Goal: Task Accomplishment & Management: Use online tool/utility

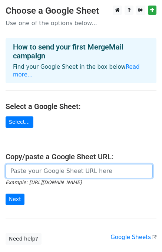
click at [34, 164] on input "url" at bounding box center [79, 171] width 147 height 14
paste input "[URL][DOMAIN_NAME]"
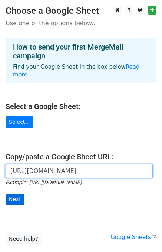
type input "[URL][DOMAIN_NAME]"
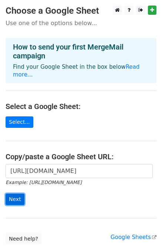
scroll to position [0, 0]
click at [11, 194] on input "Next" at bounding box center [15, 199] width 19 height 11
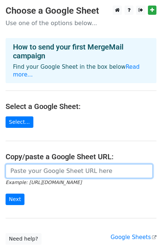
click at [44, 164] on input "url" at bounding box center [79, 171] width 147 height 14
type input "[URL][DOMAIN_NAME]"
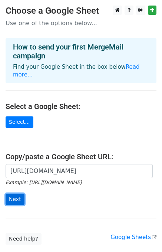
click at [18, 194] on input "Next" at bounding box center [15, 199] width 19 height 11
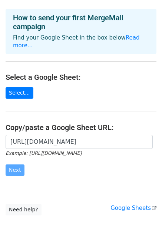
scroll to position [43, 0]
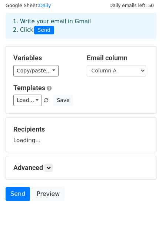
scroll to position [34, 0]
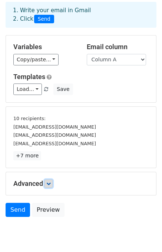
click at [52, 180] on link at bounding box center [48, 184] width 8 height 8
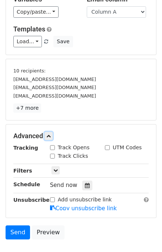
scroll to position [123, 0]
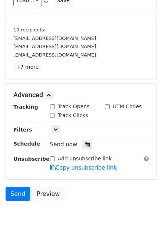
click at [53, 105] on input "Track Opens" at bounding box center [52, 106] width 5 height 5
checkbox input "true"
click at [54, 115] on input "Track Clicks" at bounding box center [52, 115] width 5 height 5
checkbox input "true"
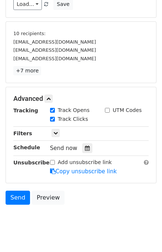
scroll to position [133, 0]
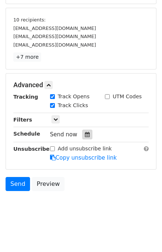
click at [85, 133] on icon at bounding box center [87, 134] width 5 height 5
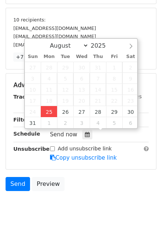
type input "2025-08-25 13:01"
type input "01"
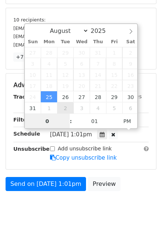
type input "01"
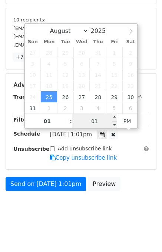
click at [80, 117] on input "01" at bounding box center [94, 121] width 45 height 15
type input "10"
type input "2025-08-25 13:10"
click at [139, 199] on body "New Campaign Daily emails left: 50 Google Sheet: Daily 1. Write your email in G…" at bounding box center [81, 49] width 162 height 352
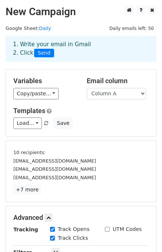
scroll to position [111, 0]
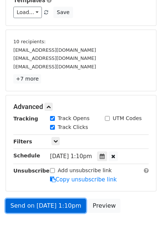
click at [39, 205] on link "Send on Aug 25 at 1:10pm" at bounding box center [46, 206] width 80 height 14
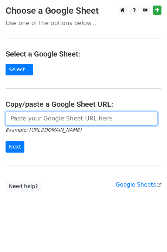
click at [37, 116] on input "url" at bounding box center [82, 119] width 152 height 14
type input "https://docs.google.com/spreadsheets/d/194TWQbBSh1ofGrEYS50TcmelwZXJksOaOK8y_Wd…"
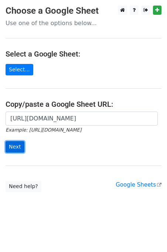
click at [20, 144] on input "Next" at bounding box center [15, 146] width 19 height 11
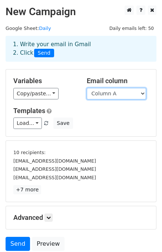
click at [113, 95] on select "Column A Column B Column C" at bounding box center [115, 93] width 59 height 11
select select "Column B"
click at [86, 88] on select "Column A Column B Column C" at bounding box center [115, 93] width 59 height 11
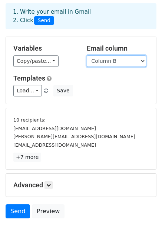
scroll to position [61, 0]
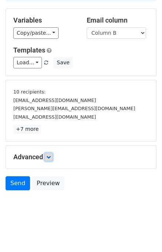
click at [51, 157] on icon at bounding box center [48, 157] width 4 height 4
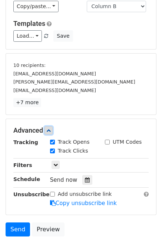
scroll to position [132, 0]
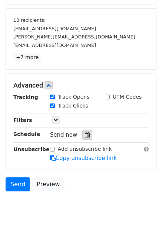
click at [85, 132] on icon at bounding box center [87, 134] width 5 height 5
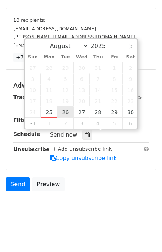
type input "2025-08-26 12:00"
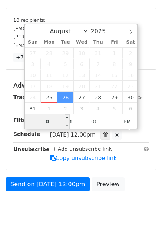
type input "02"
type input "2025-08-26 14:00"
click at [136, 168] on div "Advanced Tracking Track Opens UTM Codes Track Clicks Filters Only include sprea…" at bounding box center [81, 122] width 150 height 96
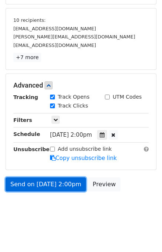
click at [35, 183] on link "Send on Aug 26 at 2:00pm" at bounding box center [46, 184] width 80 height 14
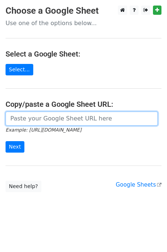
click at [45, 119] on input "url" at bounding box center [82, 119] width 152 height 14
type input "[URL][DOMAIN_NAME]"
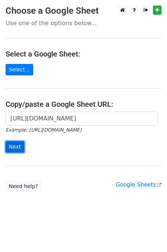
click at [16, 145] on input "Next" at bounding box center [15, 146] width 19 height 11
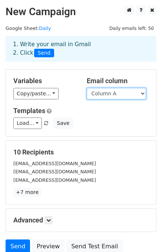
click at [113, 92] on select "Column A Column B Column C" at bounding box center [115, 93] width 59 height 11
select select "Column C"
click at [86, 88] on select "Column A Column B Column C" at bounding box center [115, 93] width 59 height 11
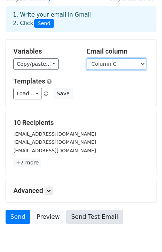
scroll to position [64, 0]
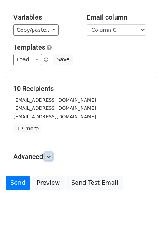
click at [47, 154] on link at bounding box center [48, 157] width 8 height 8
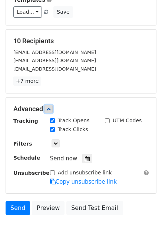
scroll to position [132, 0]
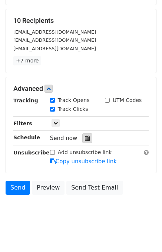
click at [85, 136] on icon at bounding box center [87, 138] width 5 height 5
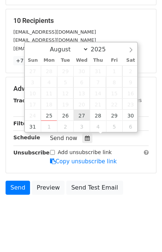
type input "2025-08-27 12:00"
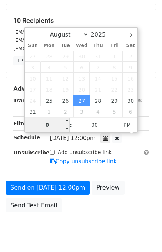
type input "03"
type input "2025-08-27 15:00"
click at [134, 196] on div "Send on Aug 27 at 12:00pm Preview Send Test Email" at bounding box center [81, 198] width 162 height 35
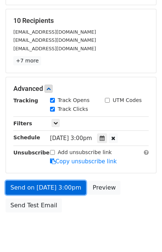
click at [67, 183] on link "Send on Aug 27 at 3:00pm" at bounding box center [46, 188] width 80 height 14
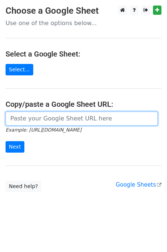
click at [35, 116] on input "url" at bounding box center [82, 119] width 152 height 14
type input "https://docs.google.com/spreadsheets/d/194TWQbBSh1ofGrEYS50TcmelwZXJksOaOK8y_Wd…"
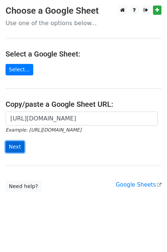
click at [15, 145] on input "Next" at bounding box center [15, 146] width 19 height 11
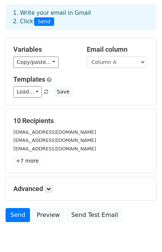
scroll to position [64, 0]
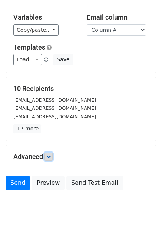
click at [50, 158] on icon at bounding box center [48, 157] width 4 height 4
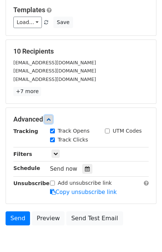
scroll to position [135, 0]
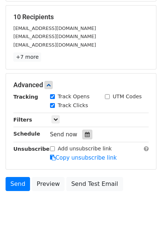
click at [85, 132] on icon at bounding box center [87, 134] width 5 height 5
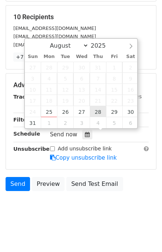
type input "2025-08-28 12:00"
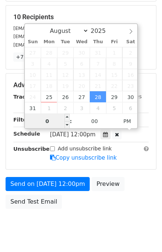
type input "04"
type input "2025-08-28 16:00"
click at [123, 197] on div "Send on Aug 28 at 12:00pm Preview Send Test Email" at bounding box center [81, 194] width 162 height 35
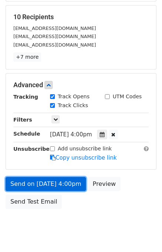
click at [43, 183] on link "Send on Aug 28 at 4:00pm" at bounding box center [46, 184] width 80 height 14
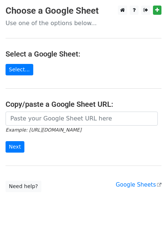
click at [58, 126] on icon "Example: https://docs.google.com/spreadsheets/d/abc/edit" at bounding box center [44, 129] width 76 height 7
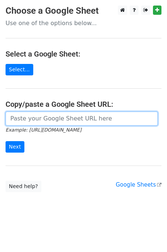
click at [54, 118] on input "url" at bounding box center [82, 119] width 152 height 14
type input "https://docs.google.com/spreadsheets/d/194TWQbBSh1ofGrEYS50TcmelwZXJksOaOK8y_Wd…"
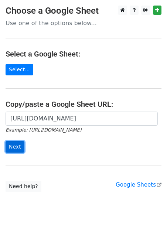
click at [16, 149] on input "Next" at bounding box center [15, 146] width 19 height 11
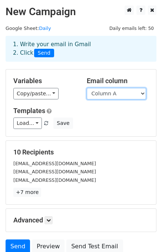
click at [112, 95] on select "Column A Column B Column C" at bounding box center [115, 93] width 59 height 11
select select "Column B"
click at [86, 88] on select "Column A Column B Column C" at bounding box center [115, 93] width 59 height 11
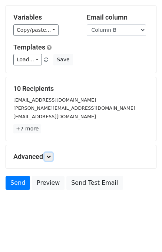
drag, startPoint x: 47, startPoint y: 156, endPoint x: 69, endPoint y: 158, distance: 21.9
click at [48, 156] on icon at bounding box center [48, 157] width 4 height 4
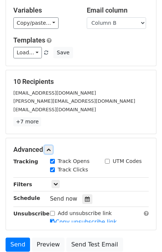
scroll to position [135, 0]
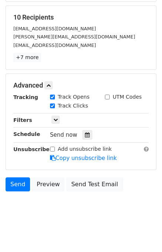
click at [84, 126] on div "Tracking Track Opens UTM Codes Track Clicks Filters Only include spreadsheet ro…" at bounding box center [80, 127] width 135 height 69
click at [84, 130] on div at bounding box center [87, 135] width 10 height 10
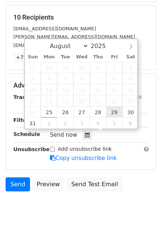
type input "2025-08-29 12:00"
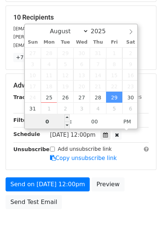
type input "05"
type input "2025-08-29 17:00"
click at [138, 184] on div "Send on Aug 29 at 12:00pm Preview Send Test Email" at bounding box center [81, 194] width 162 height 35
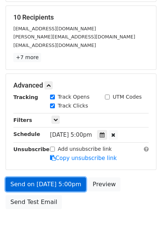
click at [28, 181] on link "Send on Aug 29 at 5:00pm" at bounding box center [46, 184] width 80 height 14
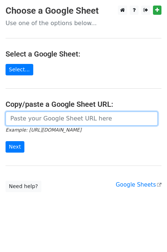
click at [60, 119] on input "url" at bounding box center [82, 119] width 152 height 14
type input "https://docs.google.com/spreadsheets/d/194TWQbBSh1ofGrEYS50TcmelwZXJksOaOK8y_Wd…"
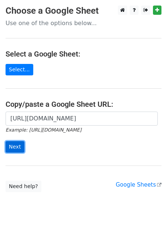
click at [15, 146] on input "Next" at bounding box center [15, 146] width 19 height 11
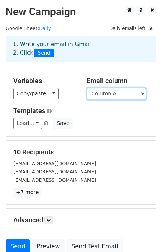
click at [114, 96] on select "Column A Column B Column C" at bounding box center [115, 93] width 59 height 11
select select "Column C"
click at [86, 88] on select "Column A Column B Column C" at bounding box center [115, 93] width 59 height 11
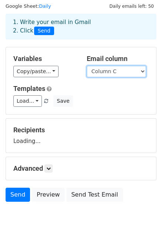
scroll to position [34, 0]
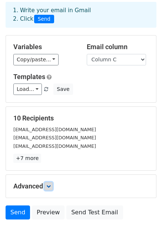
click at [49, 187] on icon at bounding box center [48, 186] width 4 height 4
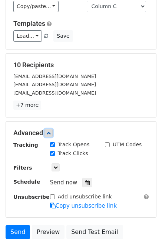
scroll to position [126, 0]
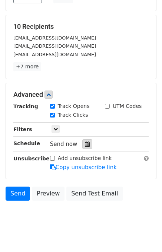
click at [85, 146] on div at bounding box center [87, 144] width 10 height 10
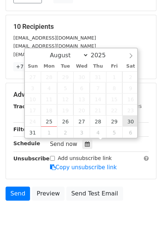
type input "[DATE] 12:00"
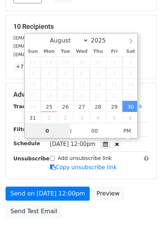
type input "06"
type input "[DATE] 18:00"
click at [128, 187] on div "Send on [DATE] 12:00pm Preview Send Test Email" at bounding box center [81, 204] width 162 height 35
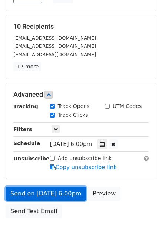
click at [54, 193] on link "Send on [DATE] 6:00pm" at bounding box center [46, 194] width 80 height 14
